Goal: Information Seeking & Learning: Learn about a topic

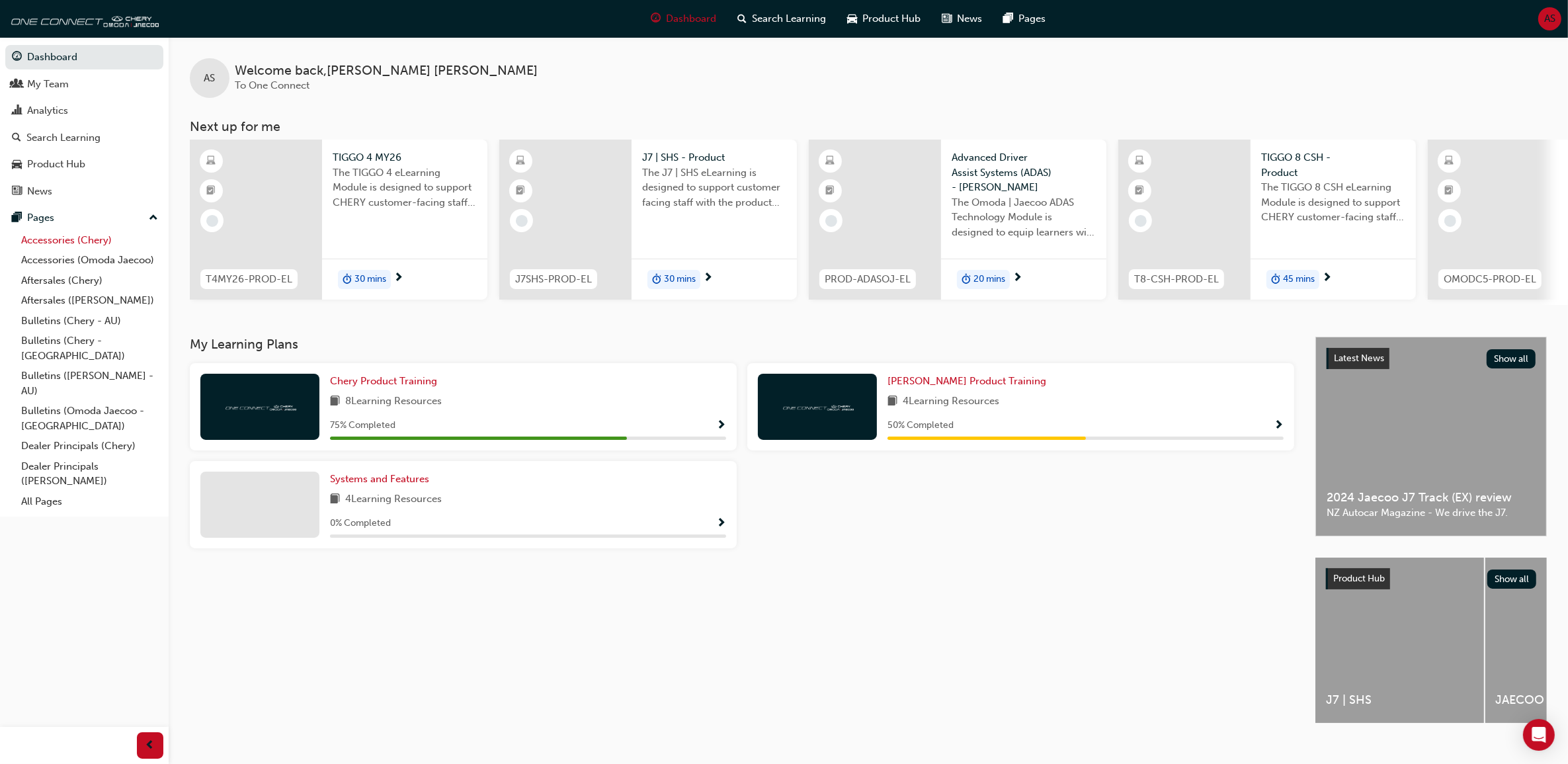
click at [100, 242] on link "Accessories (Chery)" at bounding box center [89, 240] width 147 height 21
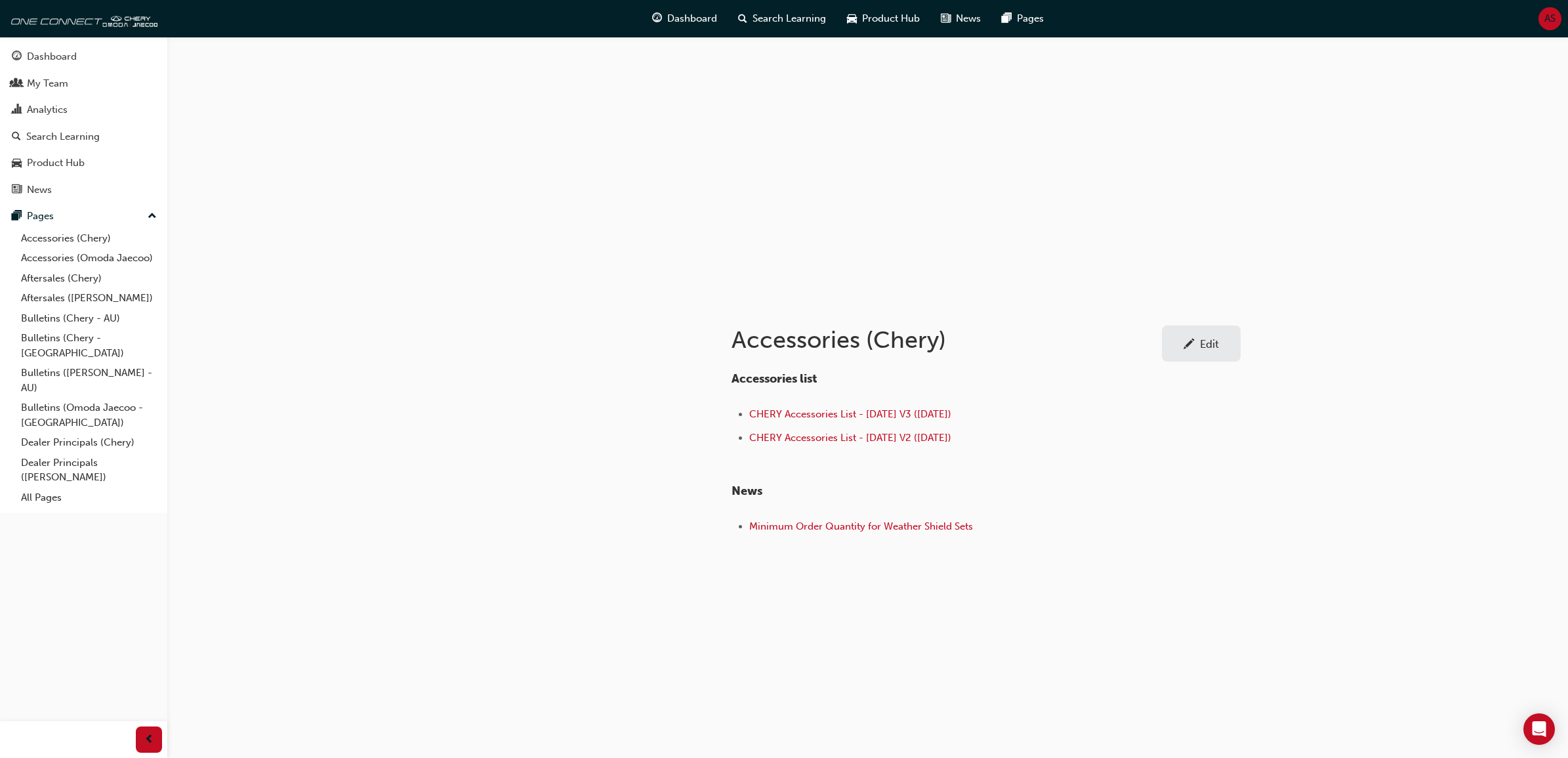
click at [1545, 11] on span "AS" at bounding box center [1550, 18] width 11 height 15
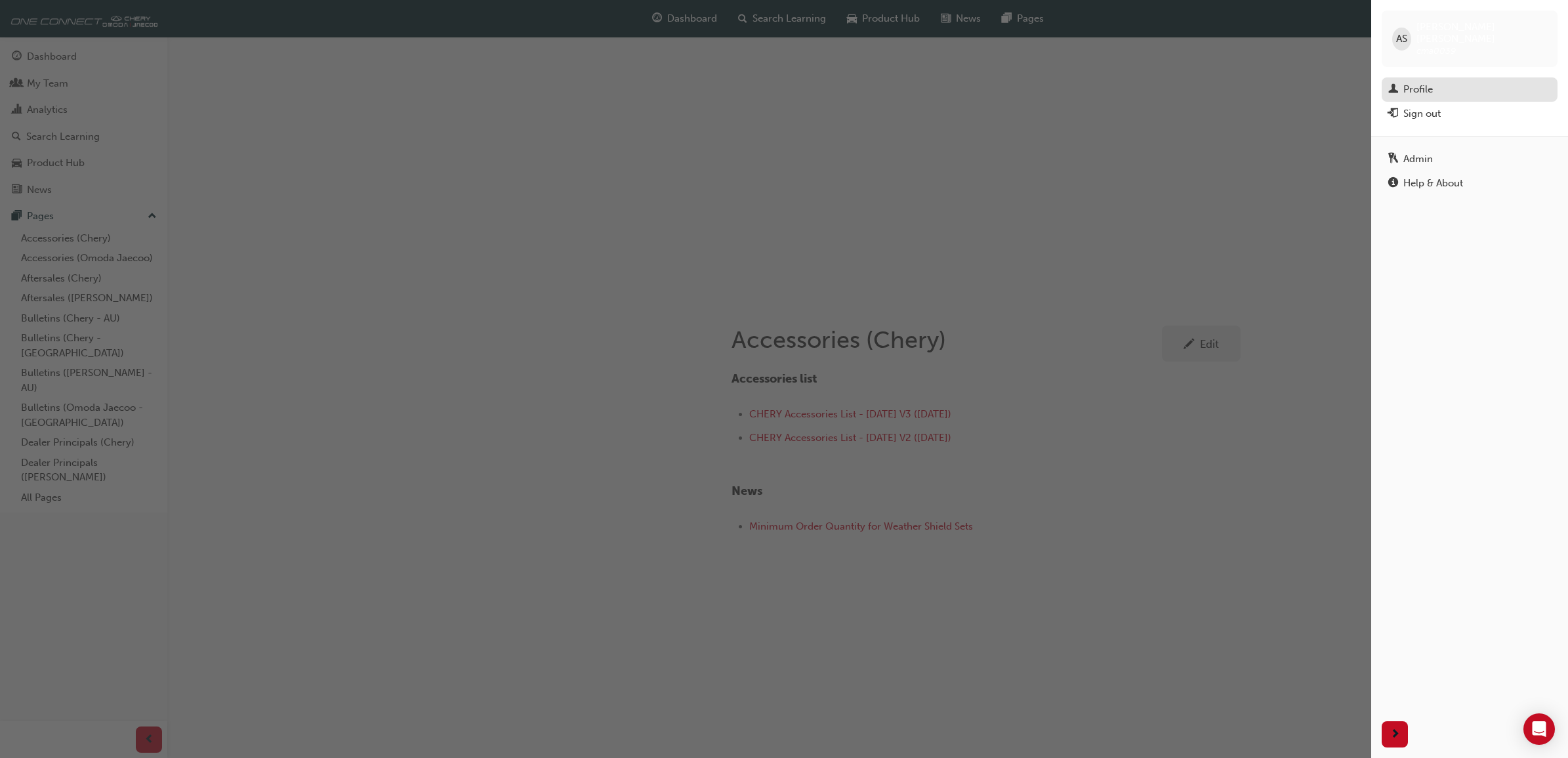
click at [1437, 81] on div "Profile" at bounding box center [1469, 89] width 162 height 16
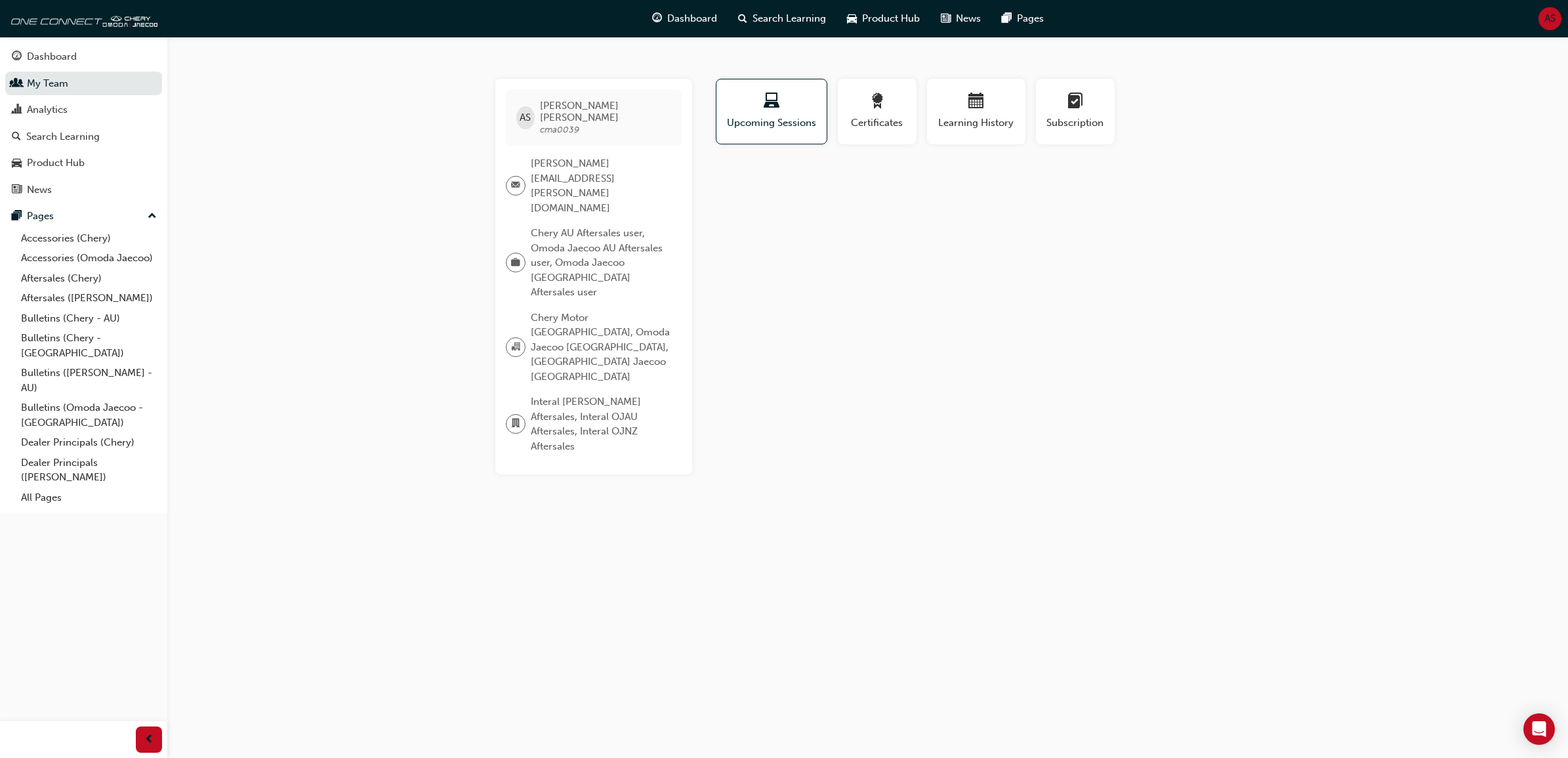
click at [1550, 24] on span "AS" at bounding box center [1550, 18] width 11 height 15
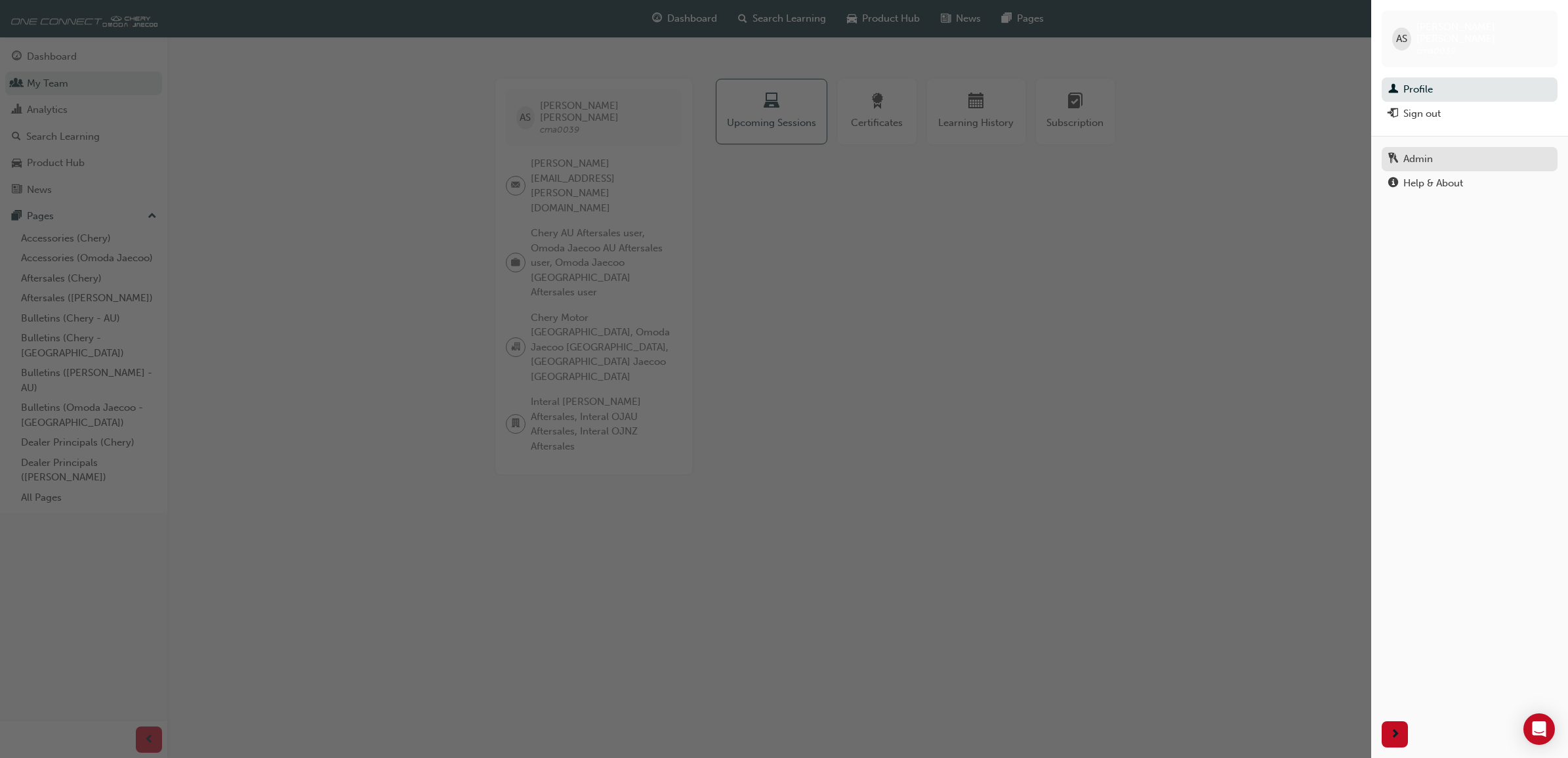
click at [1446, 151] on div "Admin" at bounding box center [1469, 159] width 162 height 16
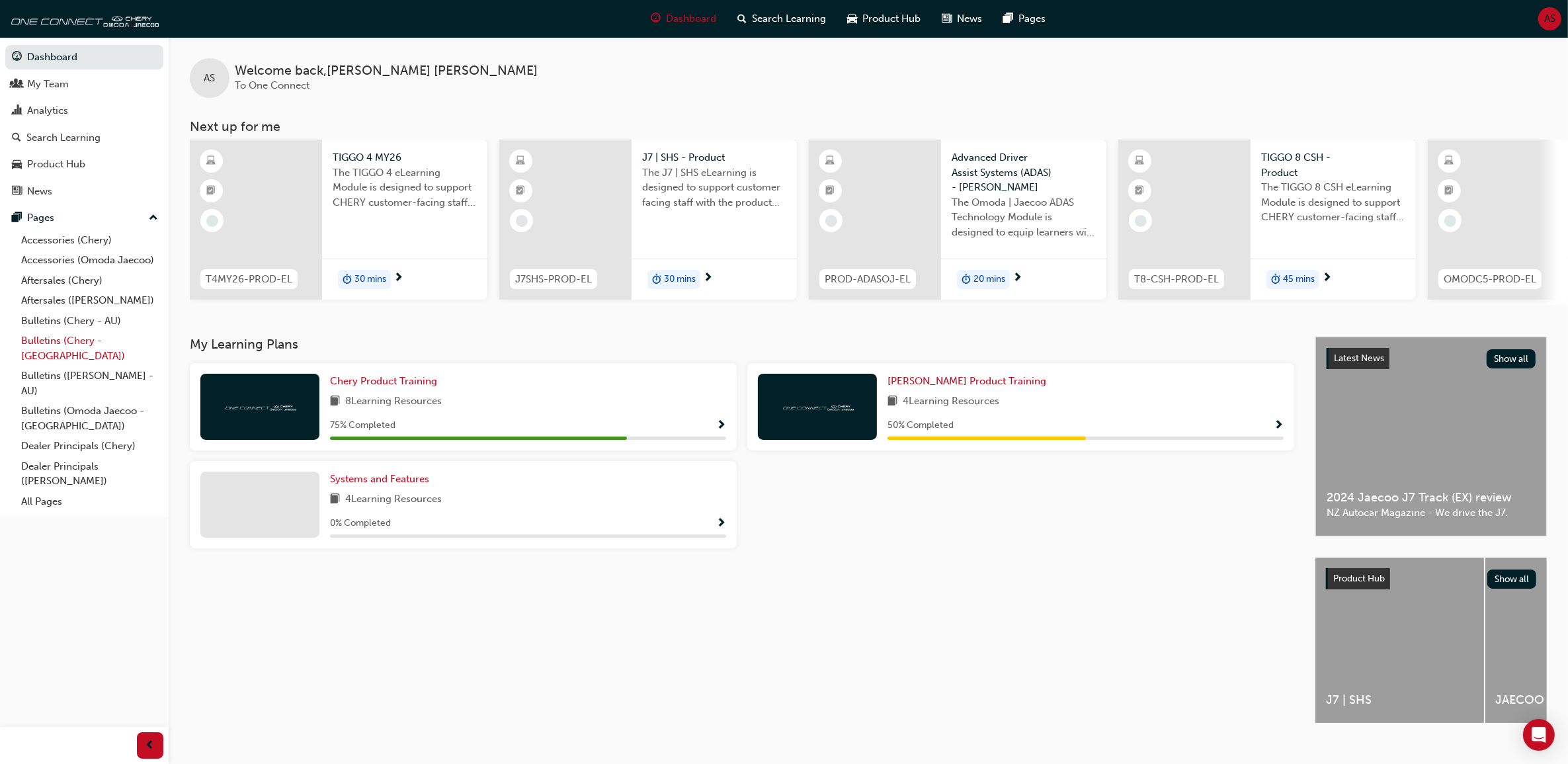
click at [100, 343] on link "Bulletins (Chery - [GEOGRAPHIC_DATA])" at bounding box center [89, 348] width 147 height 35
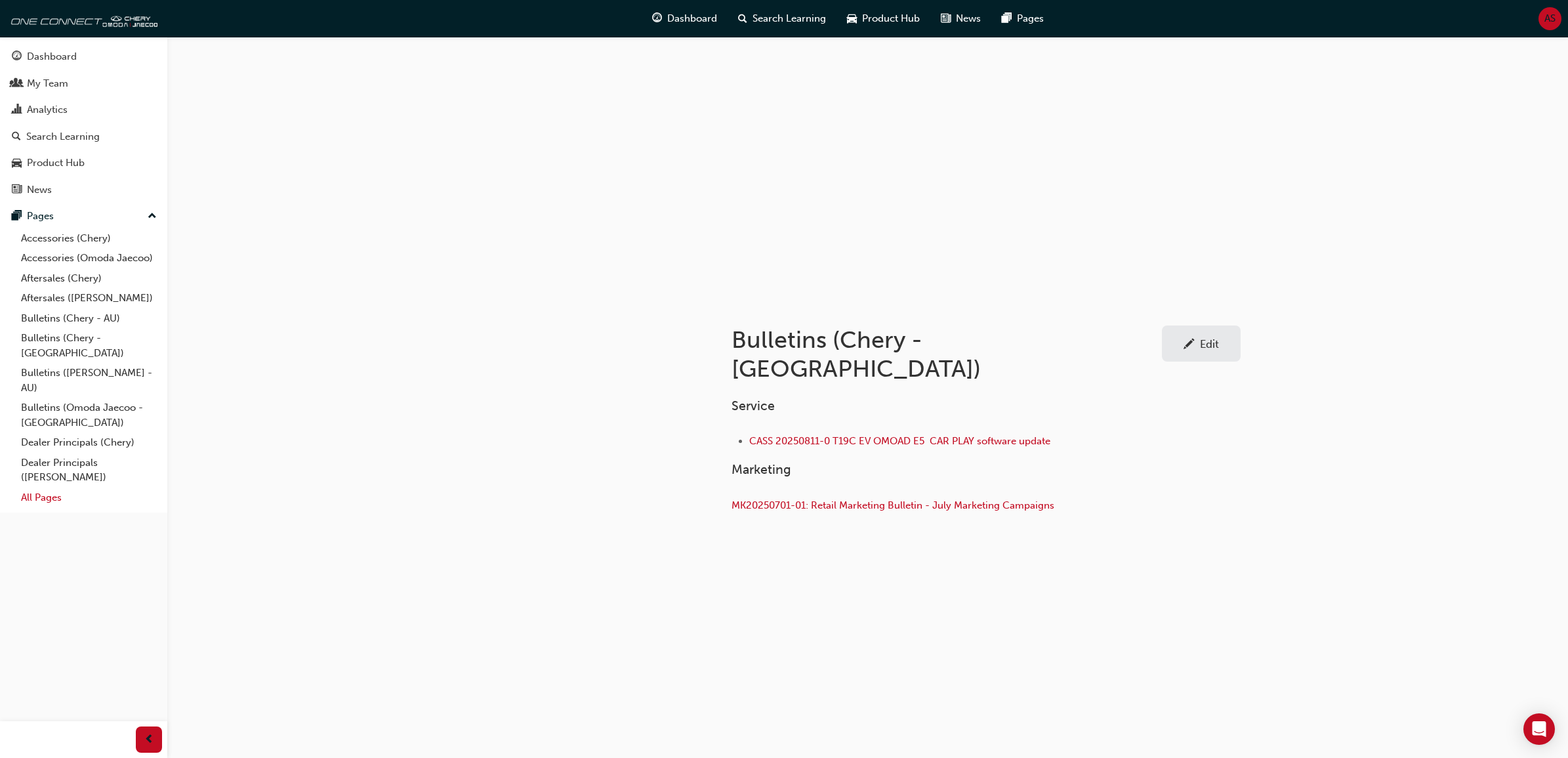
click at [50, 488] on link "All Pages" at bounding box center [89, 498] width 146 height 21
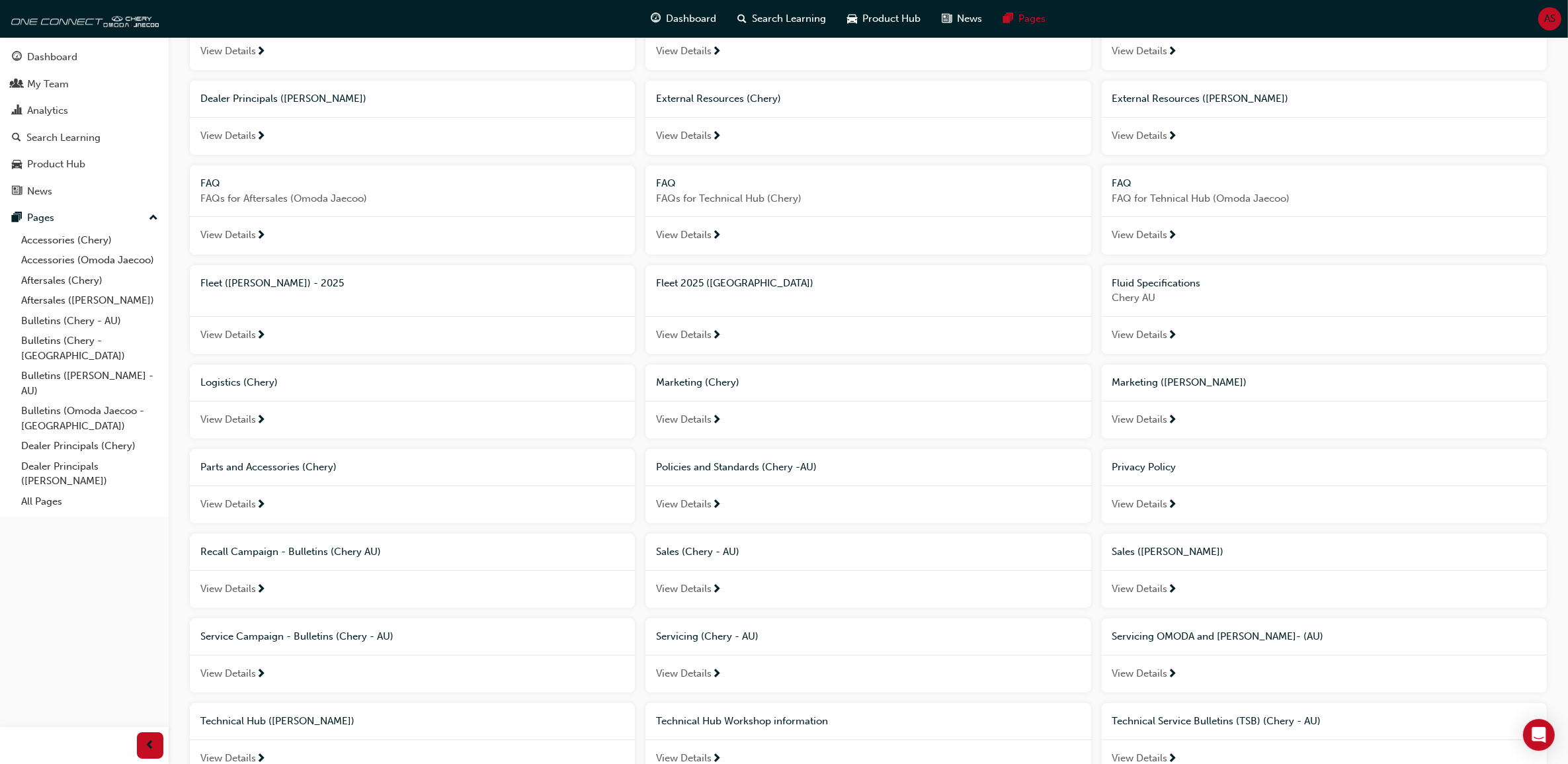
scroll to position [575, 0]
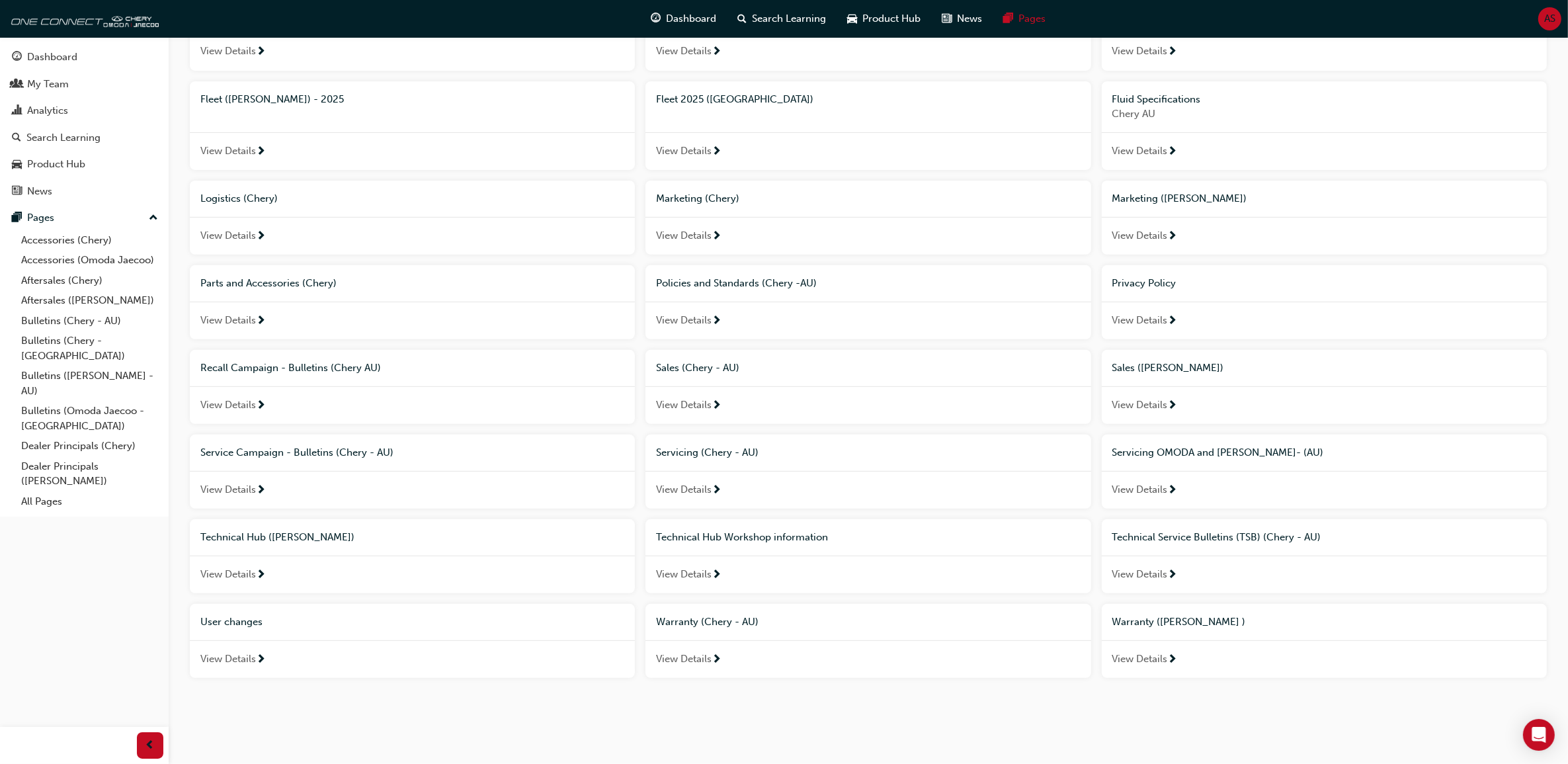
click at [772, 533] on span "Technical Hub Workshop information" at bounding box center [742, 537] width 172 height 12
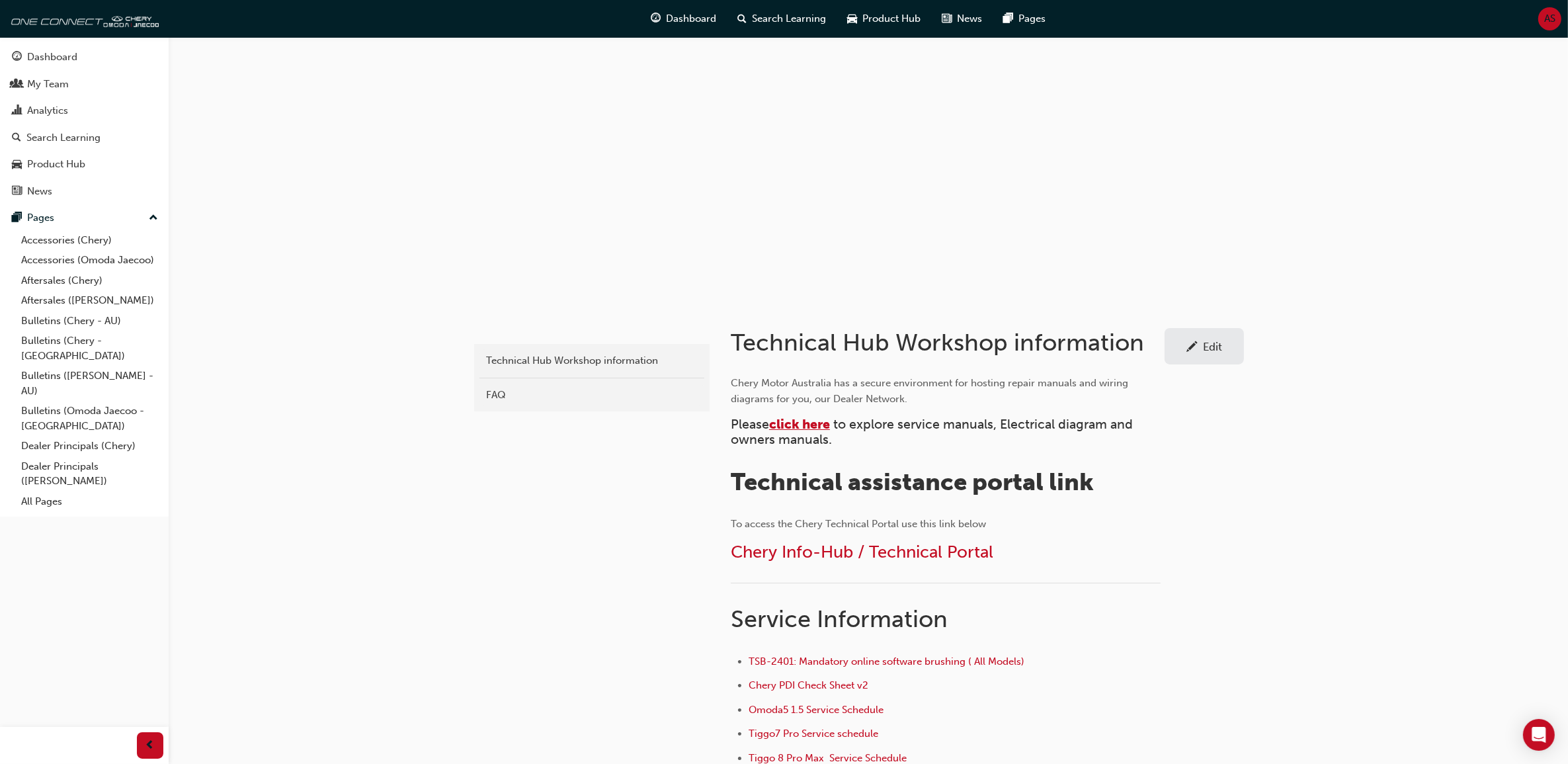
click at [806, 423] on span "click here" at bounding box center [800, 424] width 61 height 15
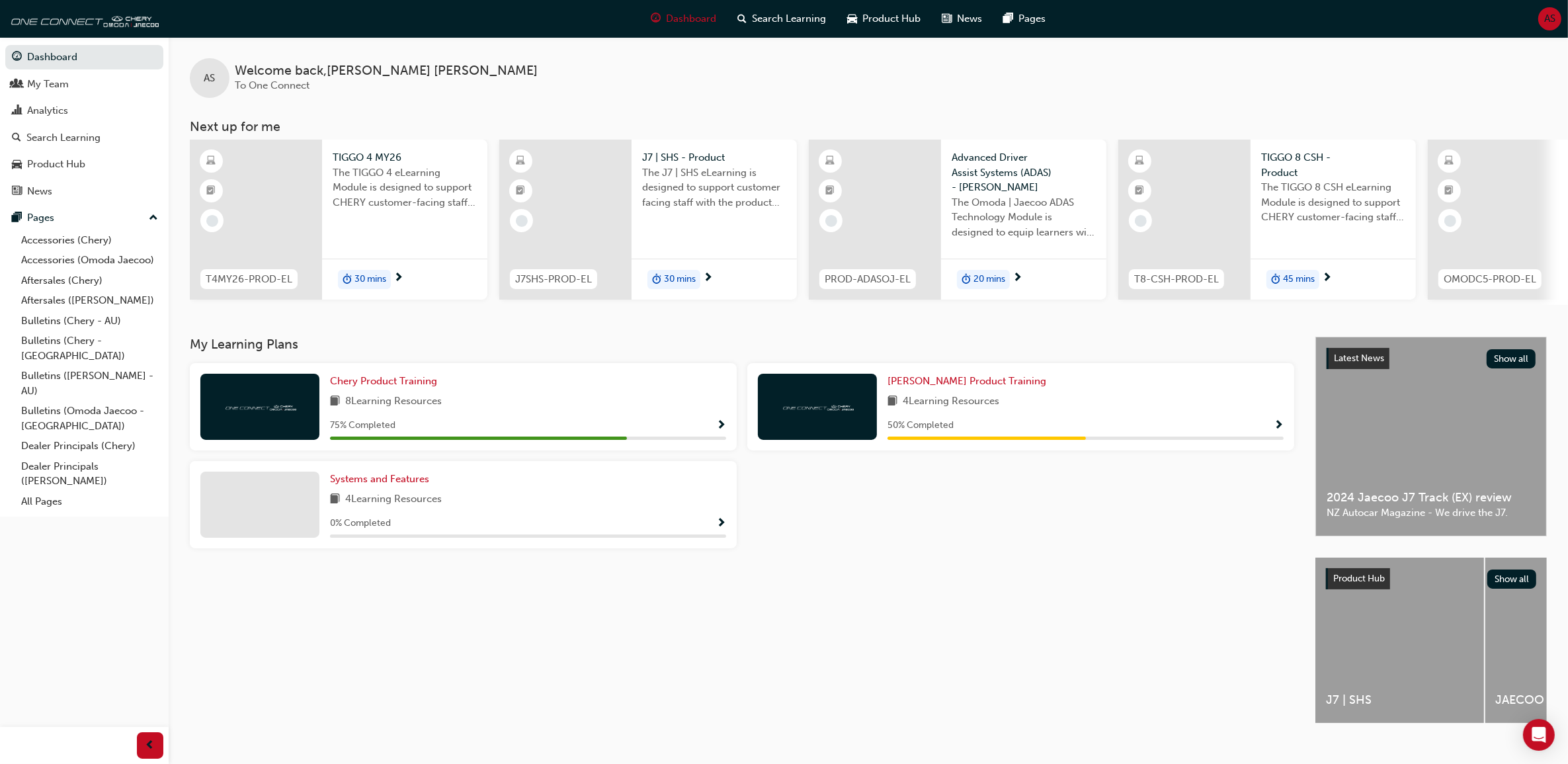
click at [1548, 23] on span "AS" at bounding box center [1549, 19] width 11 height 15
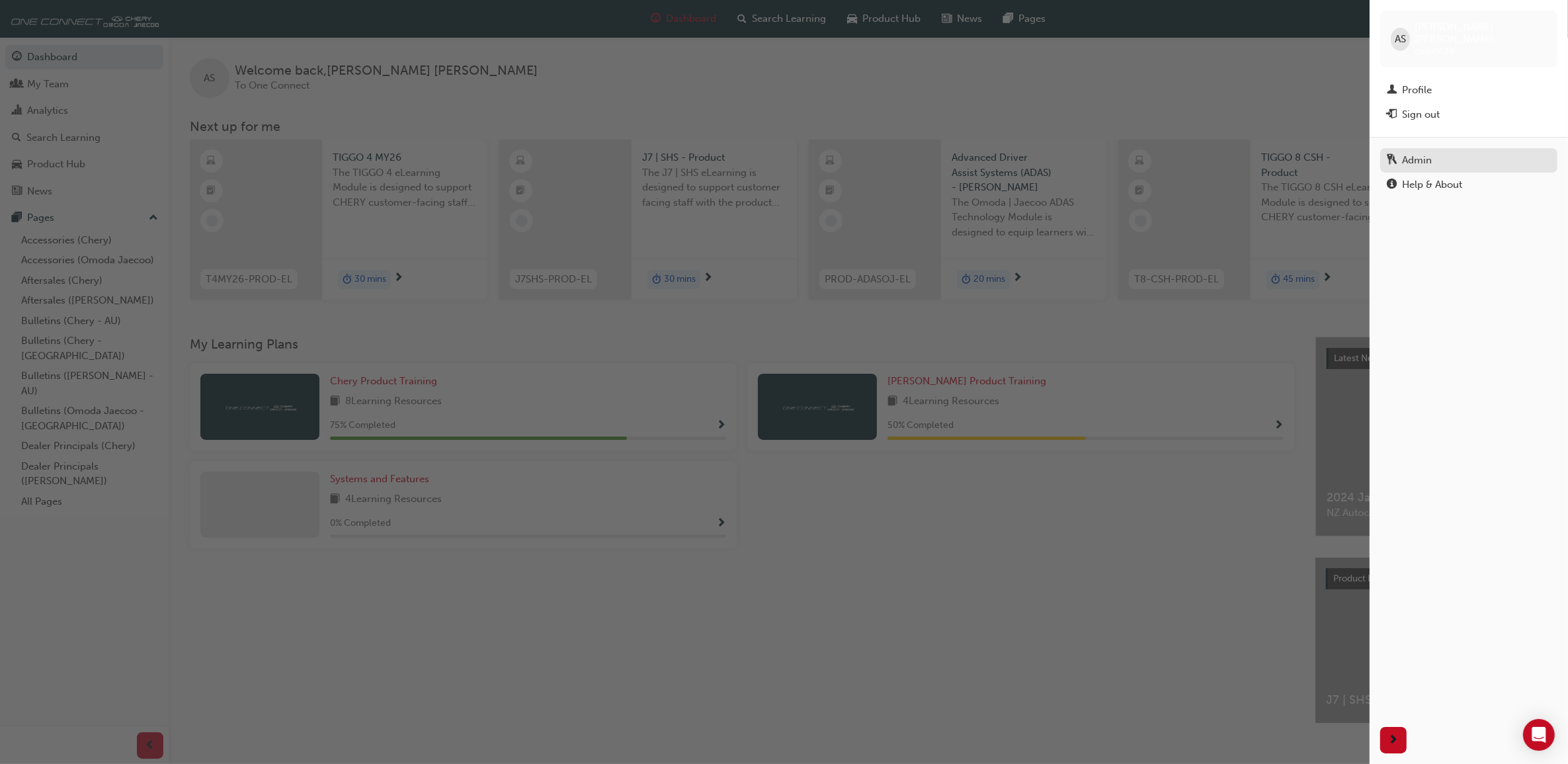
click at [1433, 152] on div "Admin" at bounding box center [1468, 160] width 164 height 16
